Goal: Information Seeking & Learning: Learn about a topic

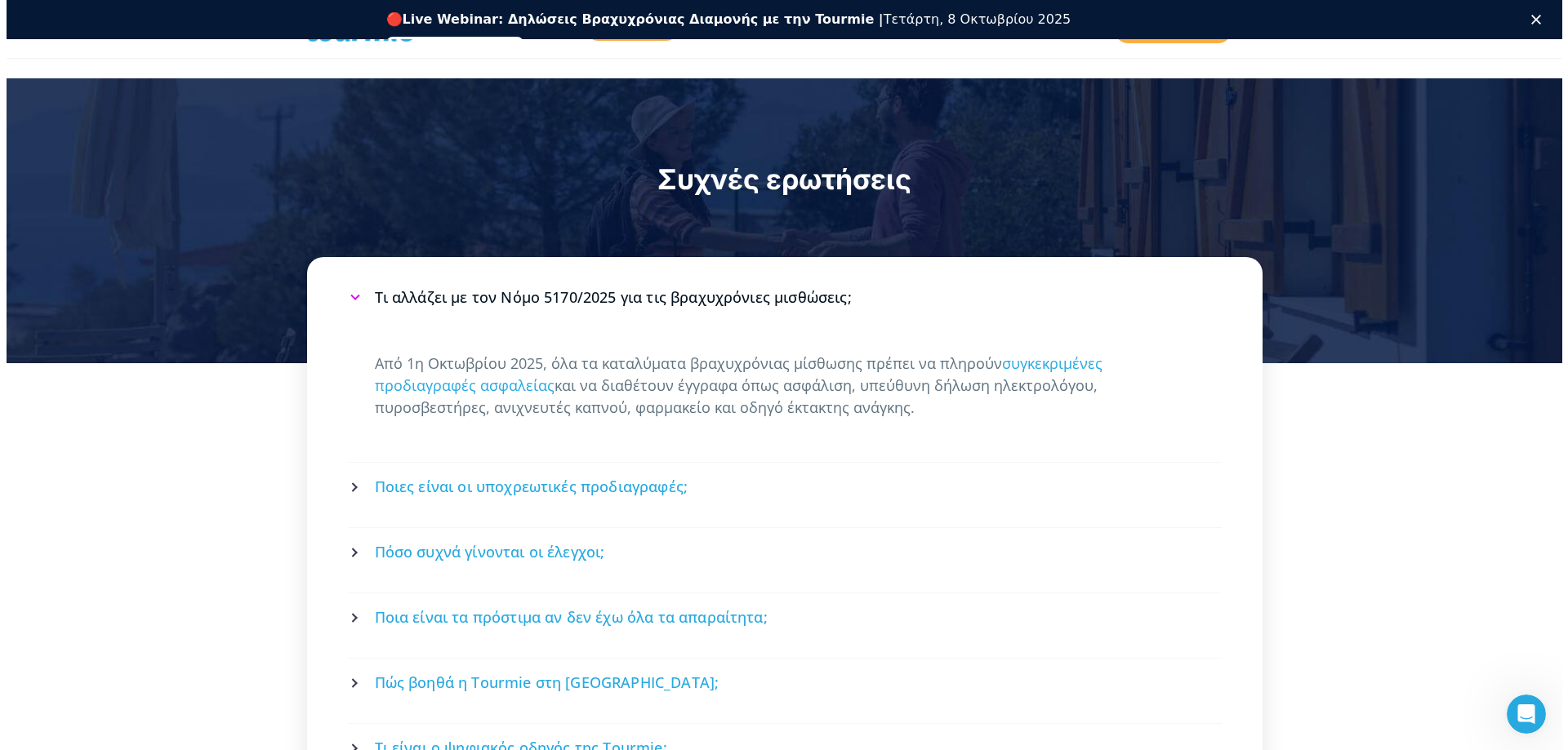
scroll to position [2313, 0]
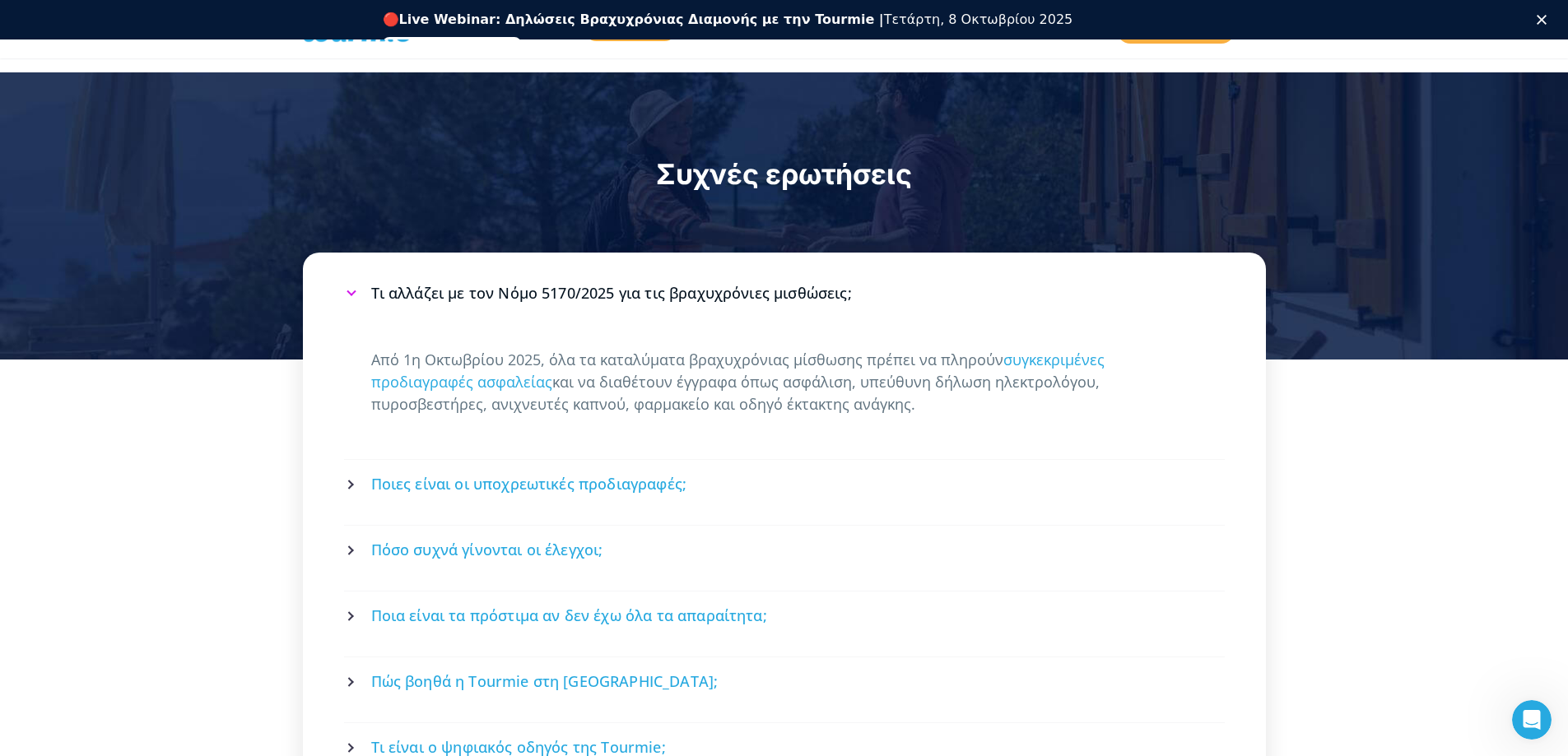
click at [395, 474] on span "Ποιες είναι οι υποχρεωτικές προδιαγραφές;" at bounding box center [530, 484] width 316 height 20
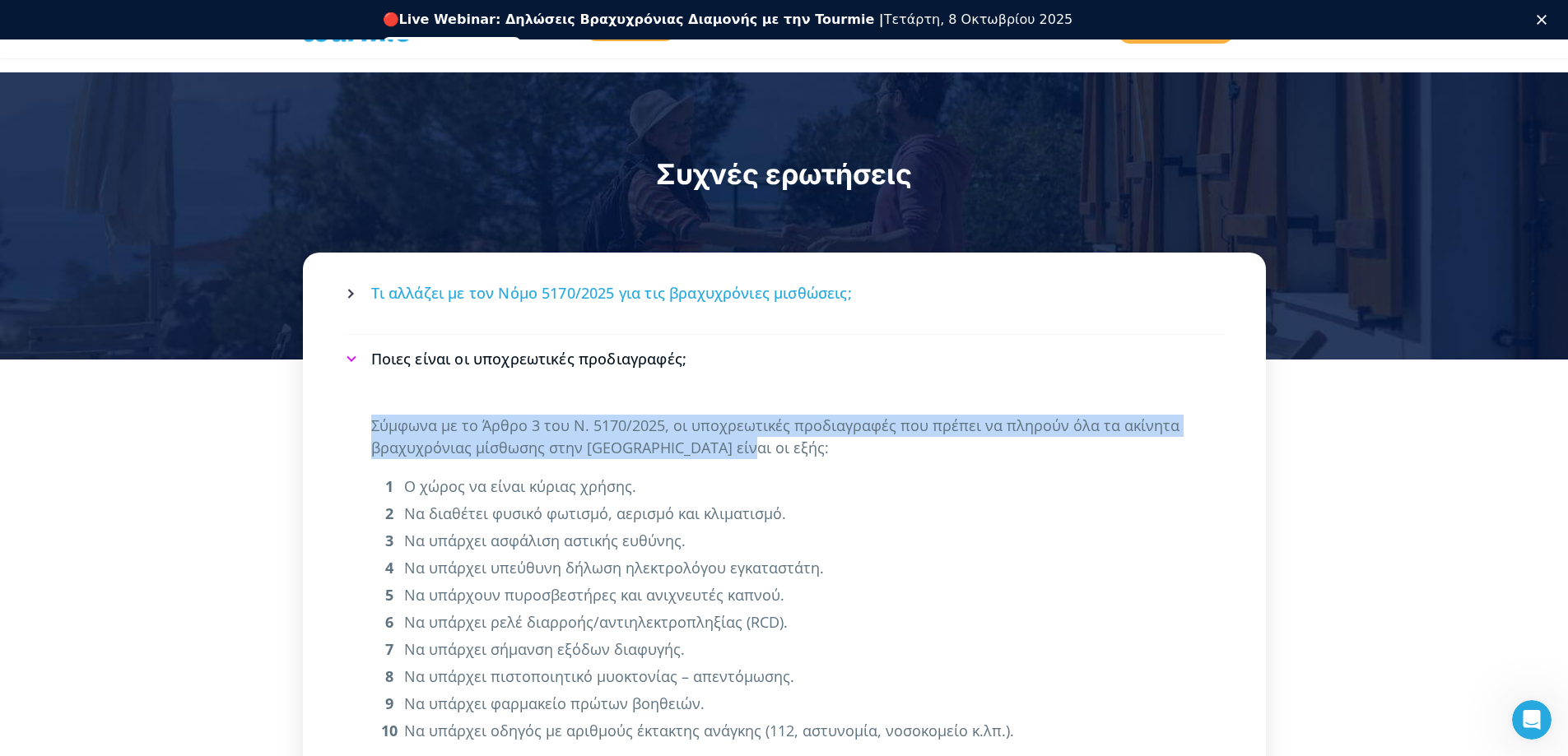
drag, startPoint x: 361, startPoint y: 398, endPoint x: 757, endPoint y: 433, distance: 397.5
click at [757, 433] on div "Σύμφωνα με το Άρθρο 3 του Ν. 5170/2025, οι υποχρεωτικές προδιαγραφές που πρέπει…" at bounding box center [784, 595] width 881 height 391
copy p "Σύμφωνα με το Άρθρο 3 του Ν. 5170/2025, οι υποχρεωτικές προδιαγραφές που πρέπει…"
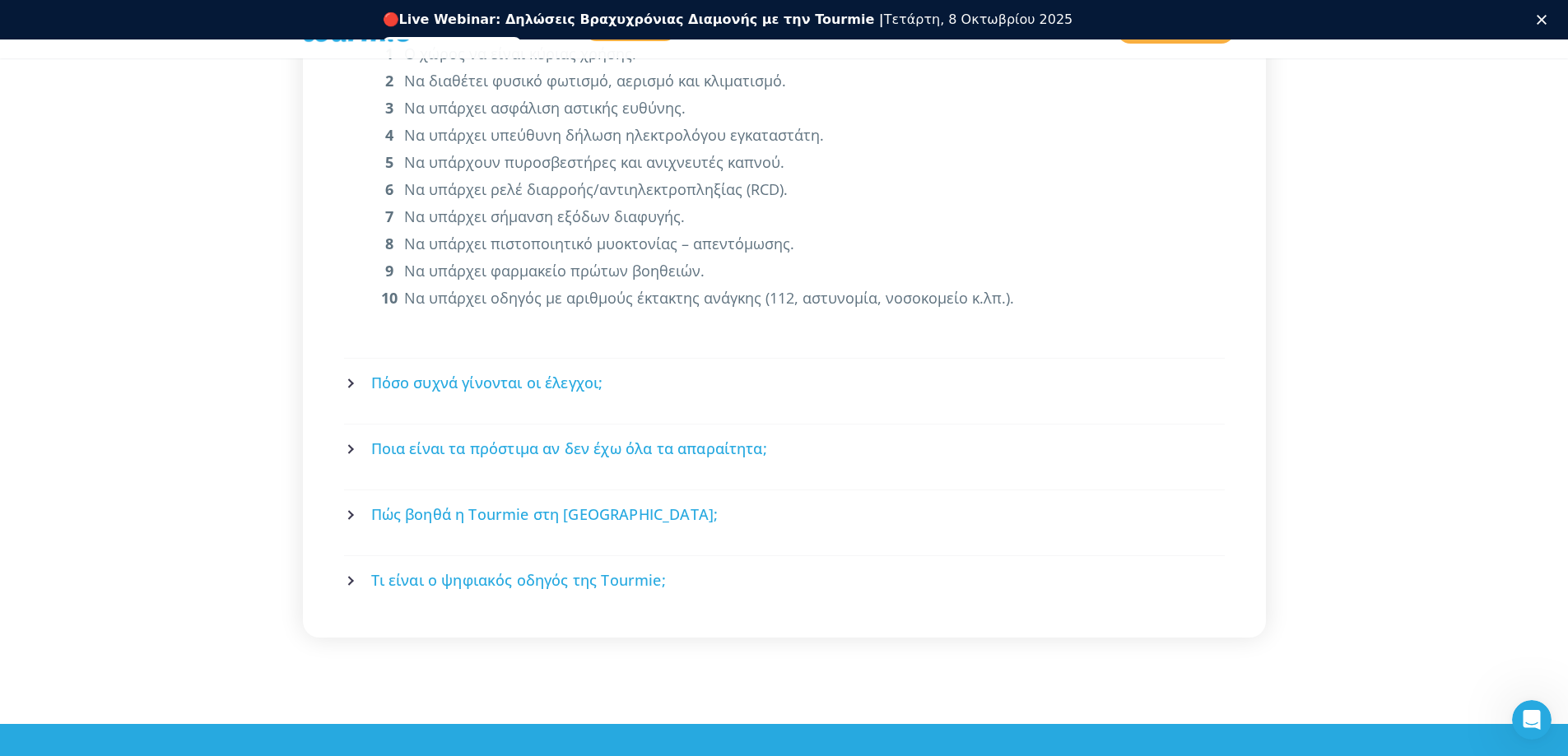
scroll to position [2766, 0]
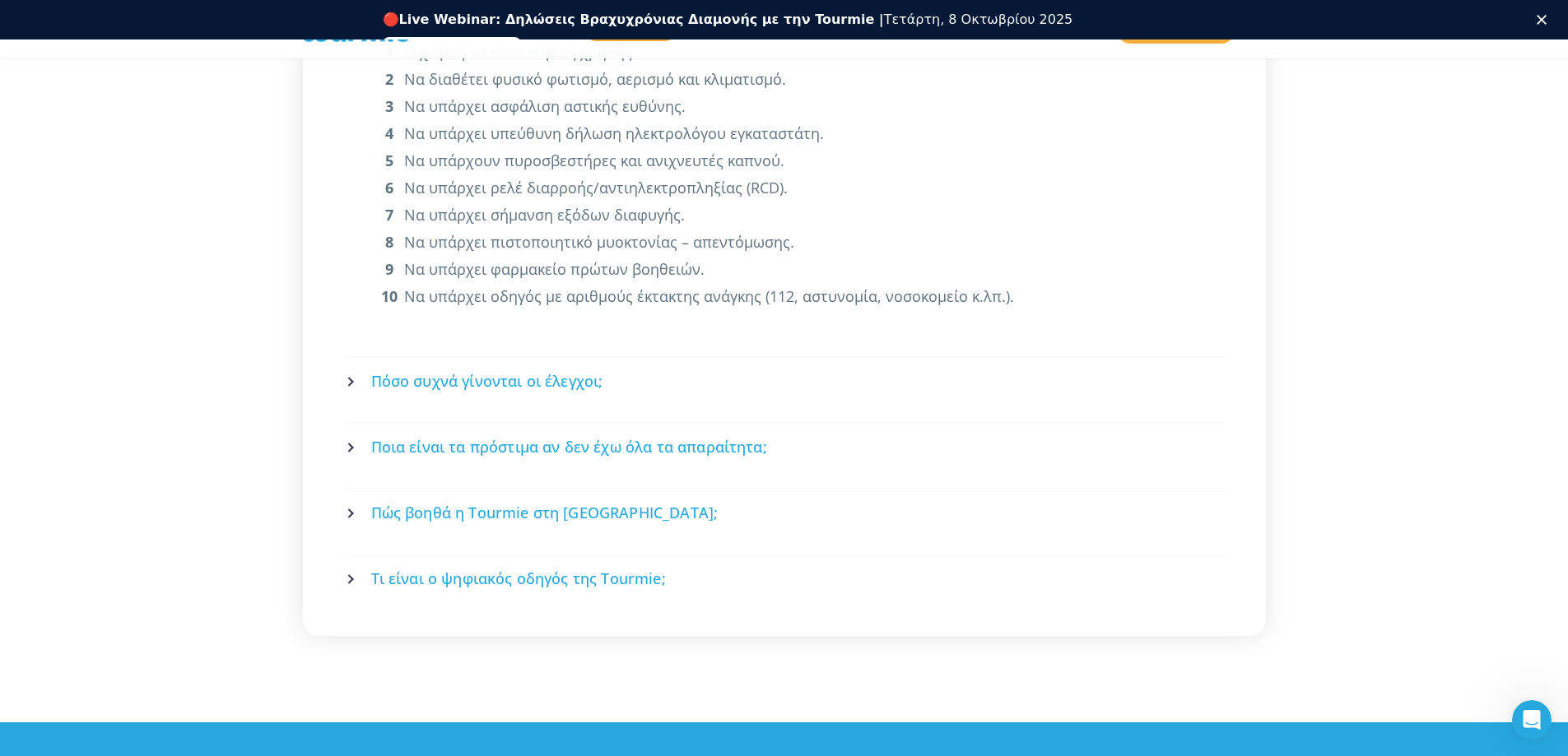
click at [527, 371] on span "Πόσο συχνά γίνονται οι έλεγχοι;" at bounding box center [487, 381] width 232 height 20
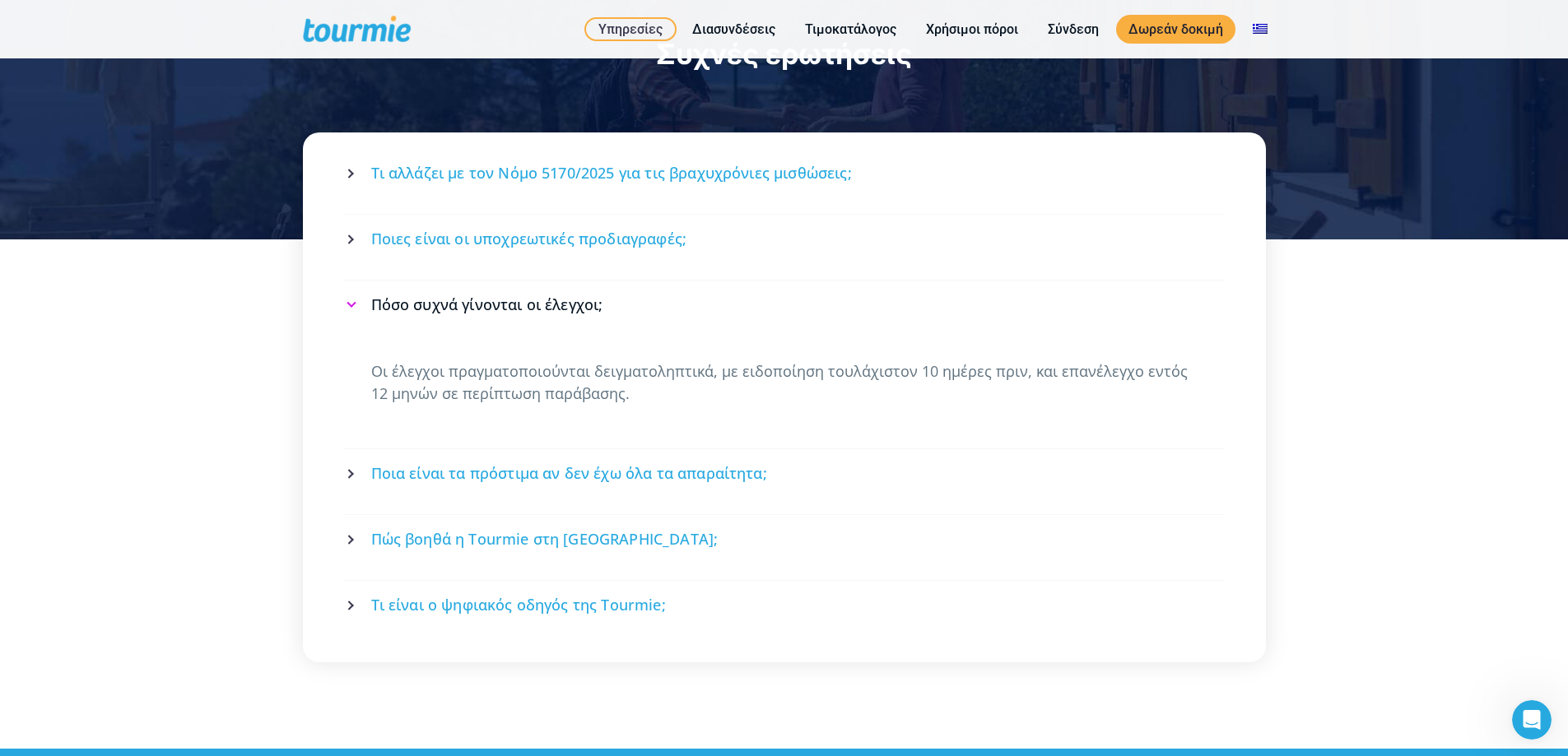
scroll to position [2409, 0]
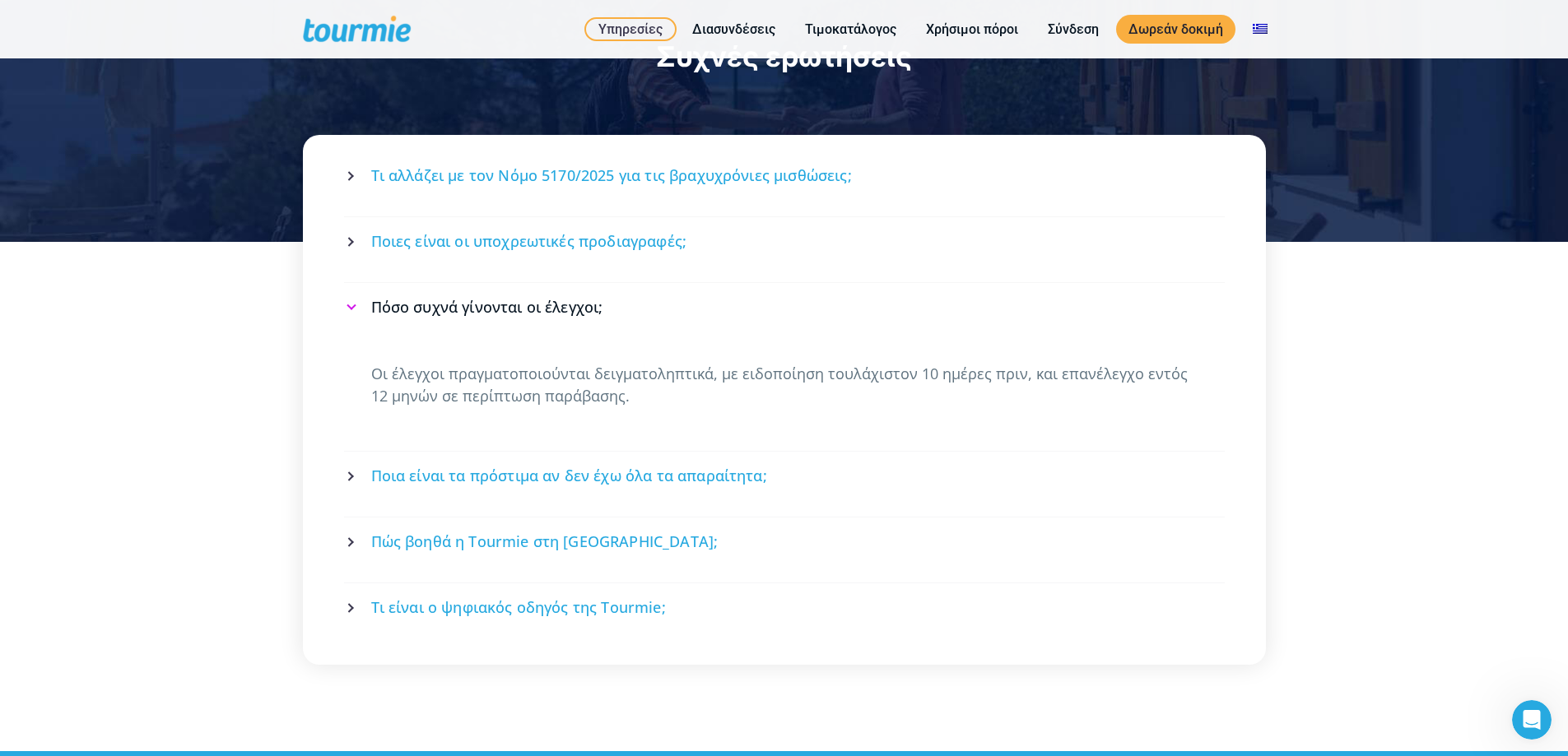
click at [542, 166] on link "Τι αλλάζει με τον Νόμο 5170/2025 για τις βραχυχρόνιες μισθώσεις;" at bounding box center [784, 176] width 876 height 44
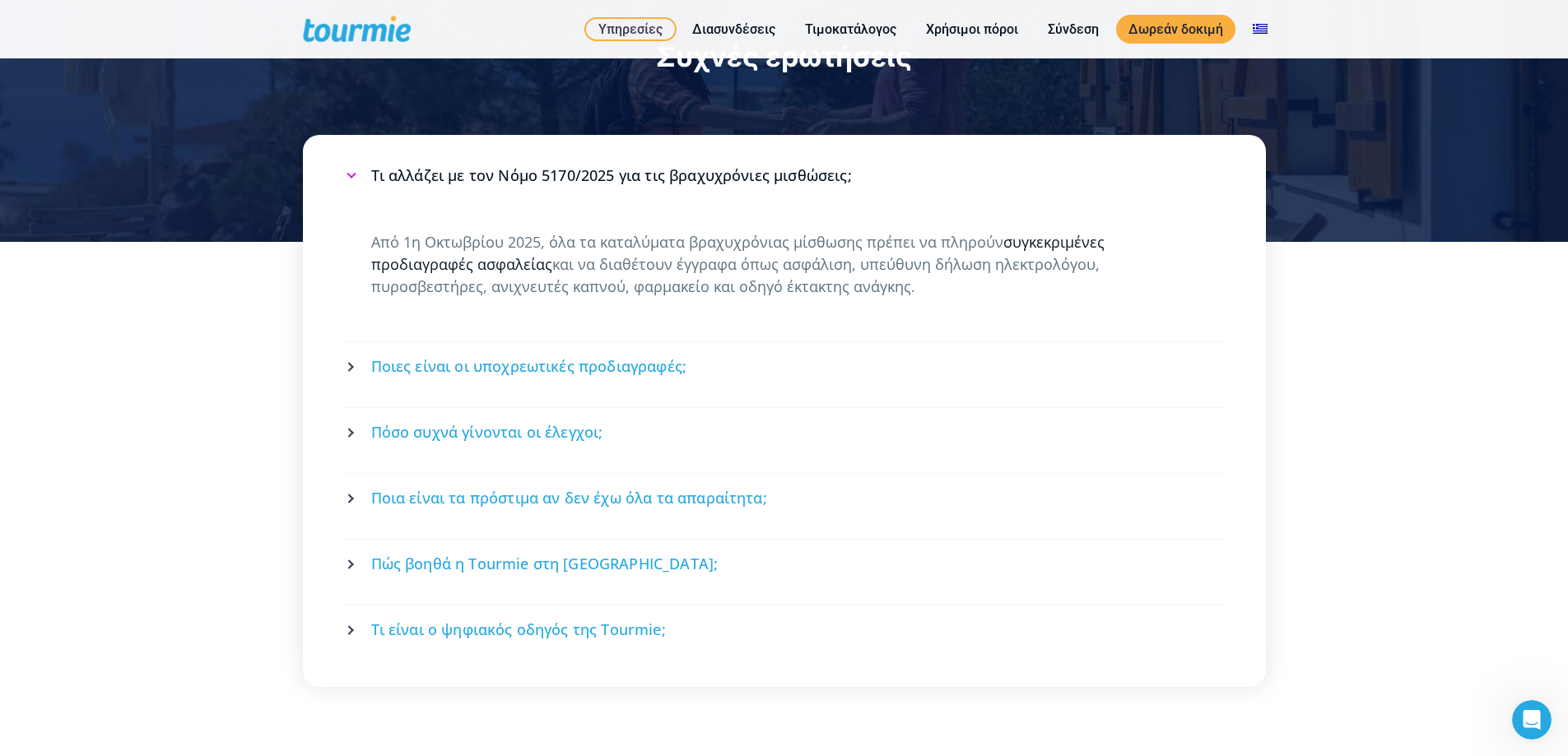
click at [500, 244] on link "συγκεκριμένες προδιαγραφές ασφαλείας" at bounding box center [738, 253] width 734 height 42
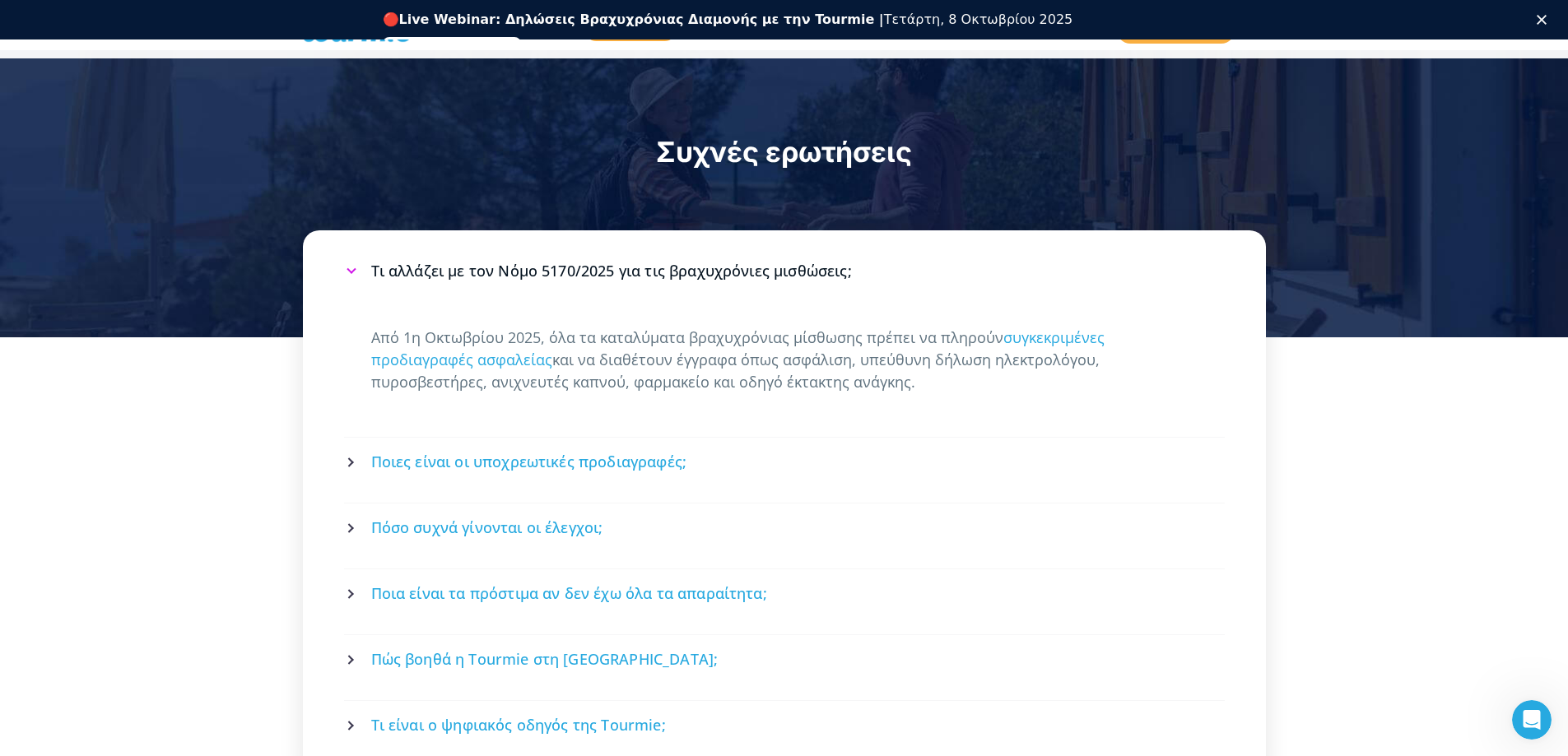
scroll to position [2369, 0]
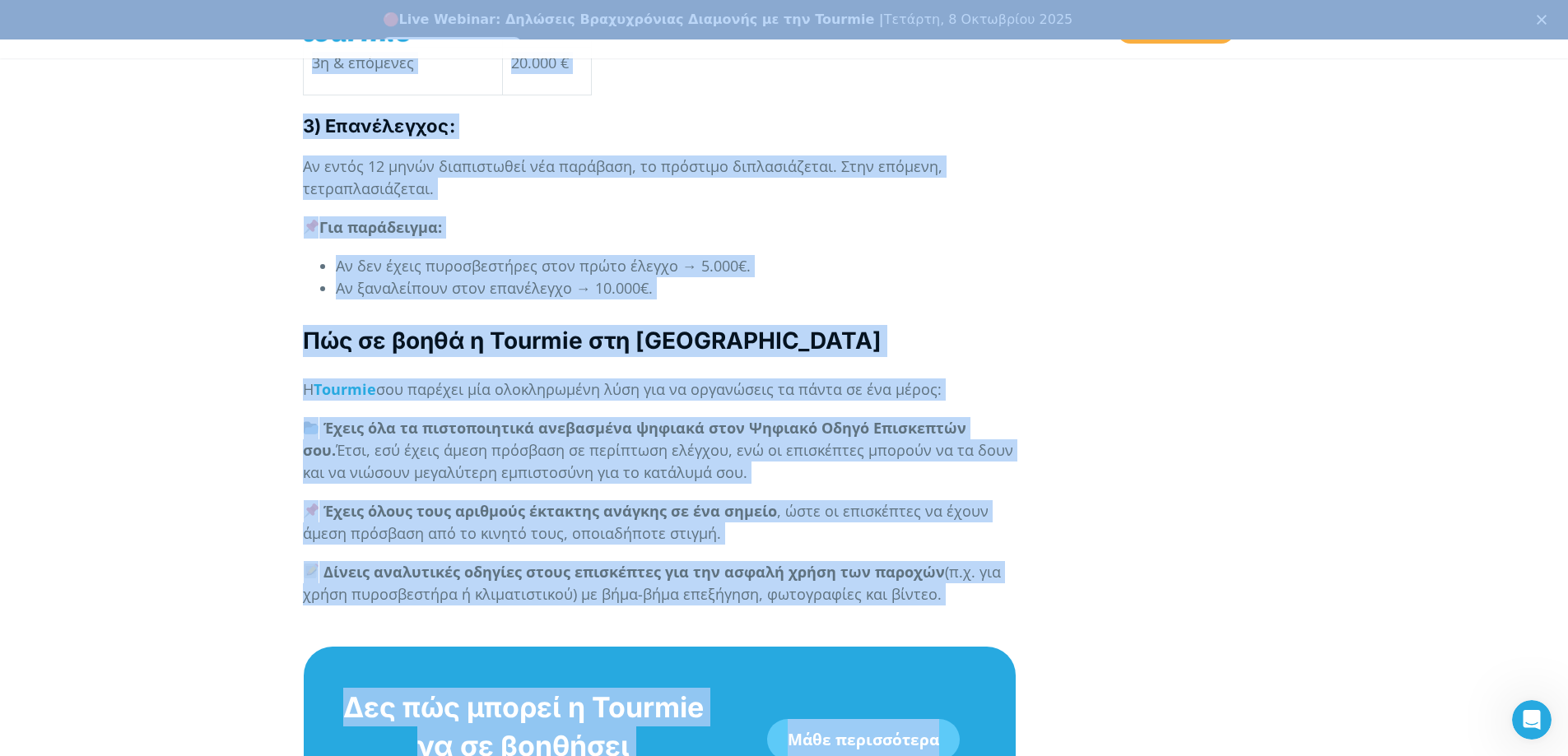
scroll to position [6156, 0]
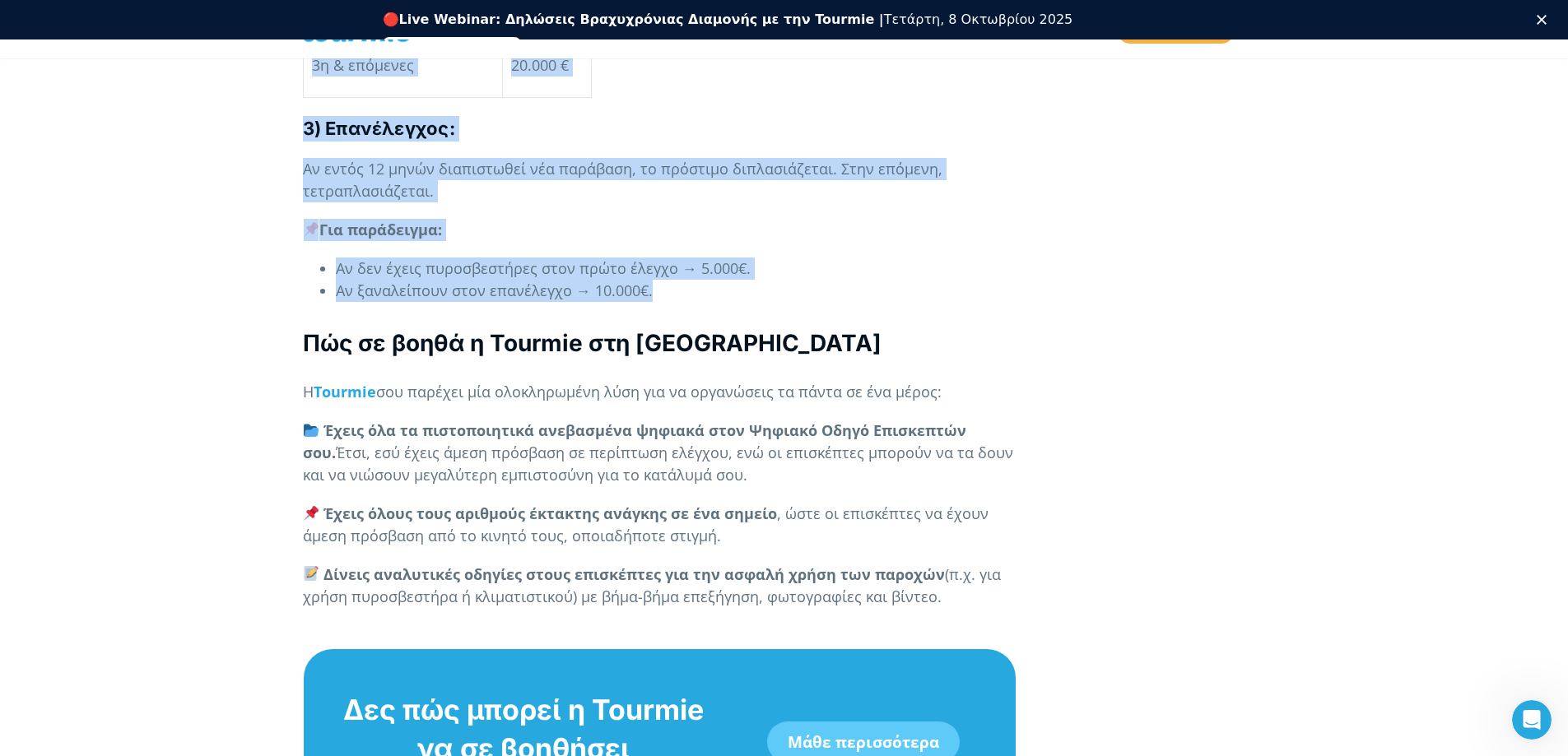
drag, startPoint x: 299, startPoint y: 532, endPoint x: 1014, endPoint y: 268, distance: 762.2
copy div "Υποχρεωτικές προδιαγραφές (Άρθρο 3) Σύμφωνα με το Άρθρο 3 του Νόμου 5170/2025, …"
